Goal: Task Accomplishment & Management: Manage account settings

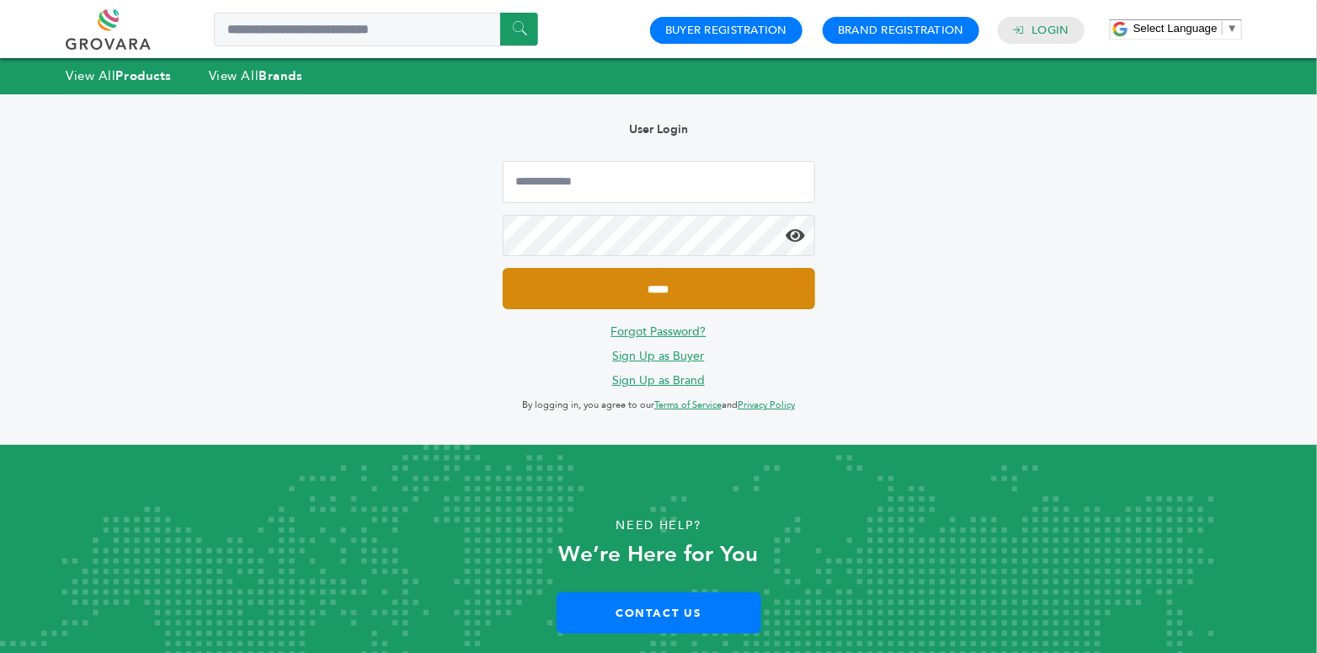
type input "**********"
click at [702, 298] on input "*****" at bounding box center [659, 288] width 312 height 41
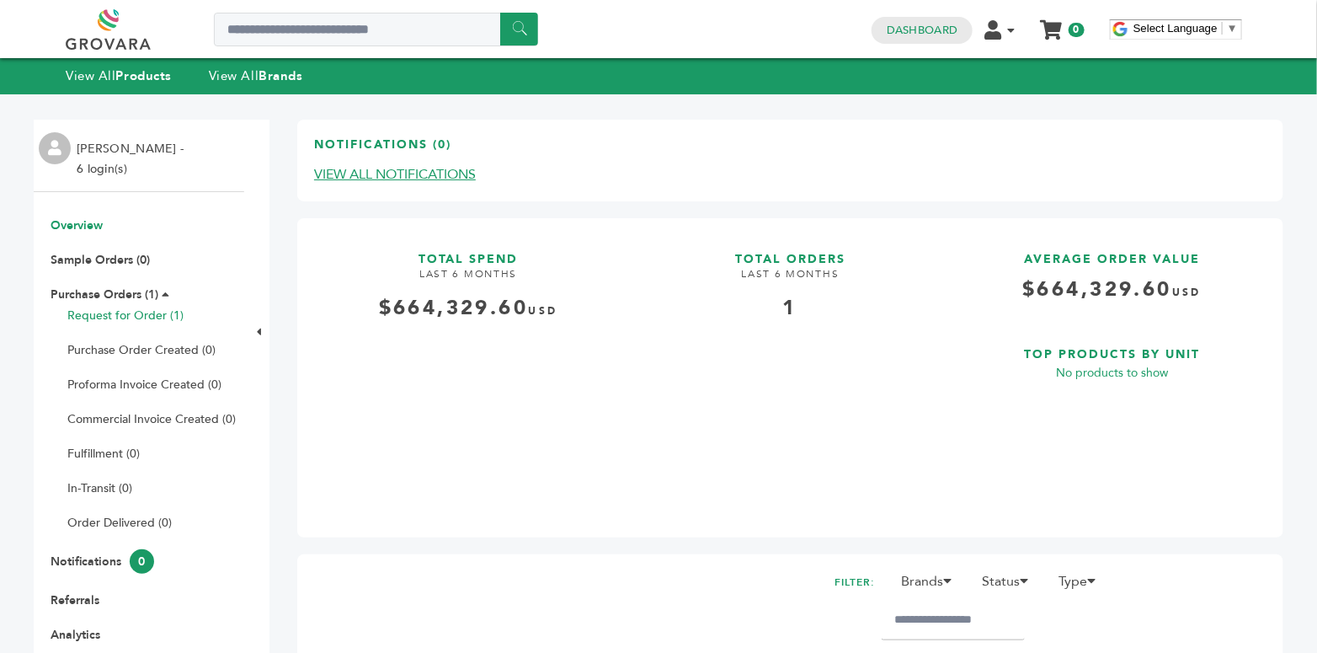
click at [117, 318] on link "Request for Order (1)" at bounding box center [125, 315] width 116 height 16
